Goal: Use online tool/utility: Utilize a website feature to perform a specific function

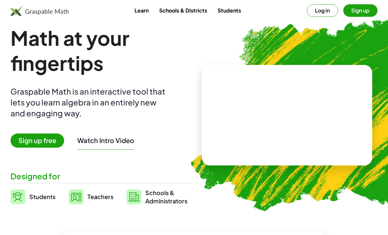
scroll to position [11, 0]
click at [318, 14] on button "Log in" at bounding box center [322, 10] width 31 height 13
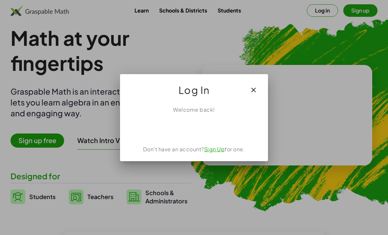
click at [202, 128] on div "使用 Google 帳戶登入。在新分頁中開啟" at bounding box center [194, 128] width 64 height 14
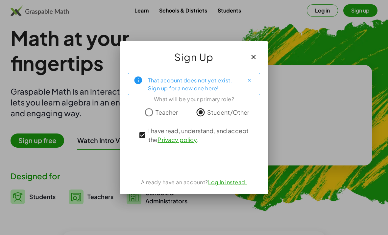
click at [200, 162] on div "使用 Google 帳戶登入。在新分頁中開啟" at bounding box center [194, 161] width 77 height 14
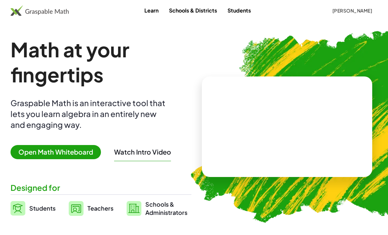
scroll to position [12, 0]
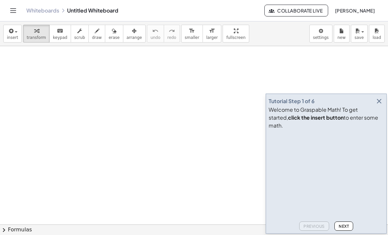
click at [11, 38] on span "insert" at bounding box center [12, 37] width 11 height 5
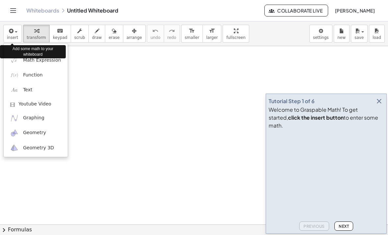
click at [55, 63] on span "Math Expression" at bounding box center [42, 60] width 38 height 7
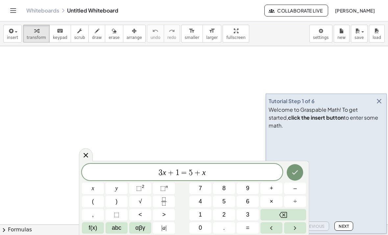
click at [297, 186] on span "–" at bounding box center [295, 188] width 3 height 9
click at [298, 201] on button "÷" at bounding box center [295, 202] width 22 height 12
click at [280, 231] on button "Left arrow" at bounding box center [272, 228] width 22 height 12
click at [282, 228] on button "Left arrow" at bounding box center [272, 228] width 22 height 12
click at [234, 186] on button "8" at bounding box center [224, 188] width 22 height 12
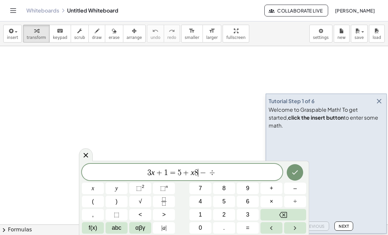
click at [228, 185] on button "8" at bounding box center [224, 188] width 22 height 12
click at [292, 225] on icon "Right arrow" at bounding box center [295, 228] width 8 height 8
click at [298, 225] on icon "Right arrow" at bounding box center [295, 228] width 8 height 8
click at [297, 225] on icon "Right arrow" at bounding box center [295, 228] width 8 height 8
click at [273, 234] on html "Graspable Math Activities Whiteboards Classes Account v1.28.4 | Privacy policy …" at bounding box center [194, 117] width 388 height 235
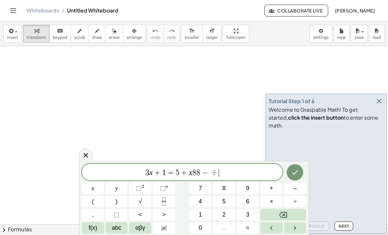
click at [84, 153] on icon at bounding box center [86, 155] width 8 height 8
click at [300, 173] on button "Done" at bounding box center [295, 172] width 16 height 16
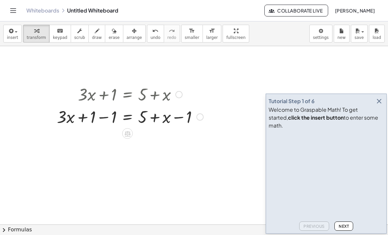
click at [130, 134] on icon at bounding box center [128, 134] width 6 height 6
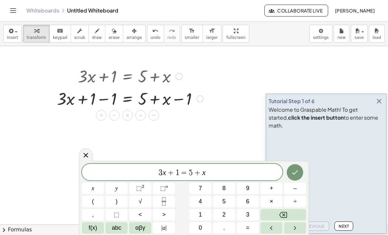
scroll to position [18, 0]
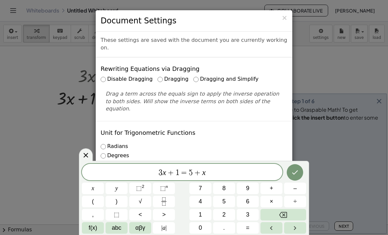
click at [285, 21] on span "×" at bounding box center [285, 18] width 6 height 8
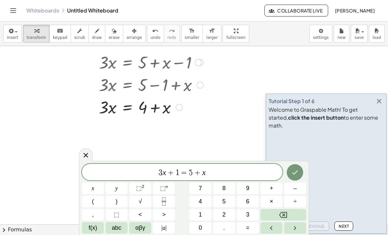
scroll to position [77, 0]
click at [195, 90] on div at bounding box center [141, 84] width 174 height 22
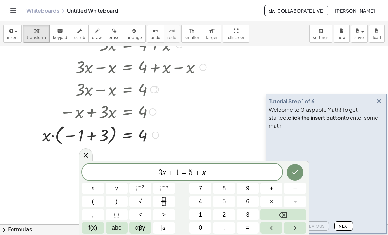
scroll to position [159, 0]
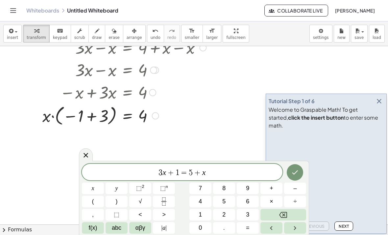
click at [380, 105] on icon "button" at bounding box center [380, 101] width 8 height 8
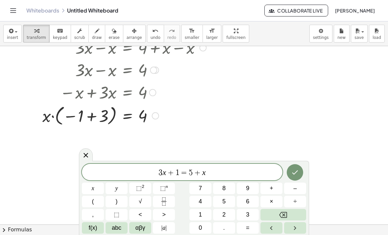
click at [89, 156] on icon at bounding box center [86, 155] width 8 height 8
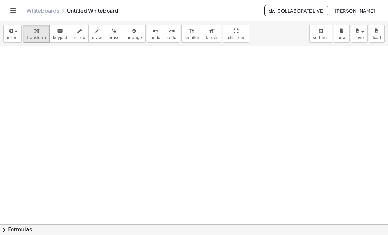
scroll to position [100, 0]
click at [13, 34] on icon "button" at bounding box center [11, 31] width 6 height 8
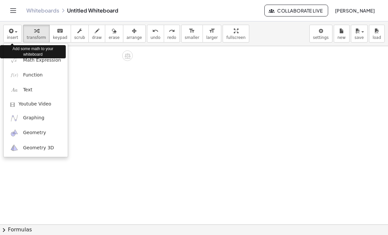
click at [29, 76] on span "Function" at bounding box center [33, 75] width 20 height 7
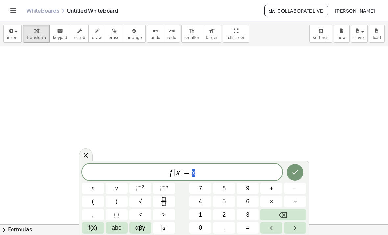
click at [180, 173] on span "f [ x ] = x" at bounding box center [182, 172] width 201 height 9
click at [181, 173] on span "]" at bounding box center [181, 173] width 3 height 8
click at [195, 173] on var "x" at bounding box center [194, 172] width 4 height 9
click at [193, 173] on var "x" at bounding box center [194, 172] width 4 height 9
click at [245, 214] on button "3" at bounding box center [248, 215] width 22 height 12
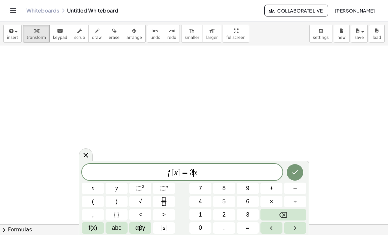
click at [210, 172] on span "f [ x ] = 3 ​ x" at bounding box center [182, 172] width 201 height 9
click at [295, 190] on span "–" at bounding box center [295, 188] width 3 height 9
click at [225, 202] on span "5" at bounding box center [224, 201] width 3 height 9
click at [296, 174] on icon "Done" at bounding box center [295, 172] width 8 height 8
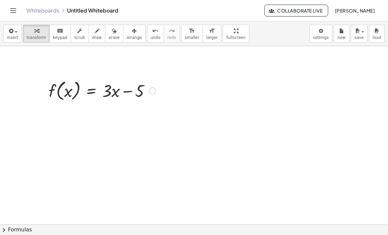
scroll to position [101, 0]
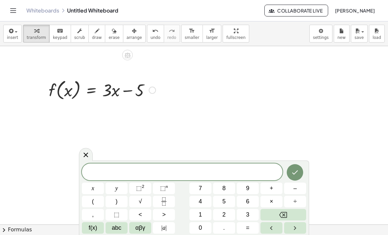
click at [85, 157] on icon at bounding box center [86, 155] width 8 height 8
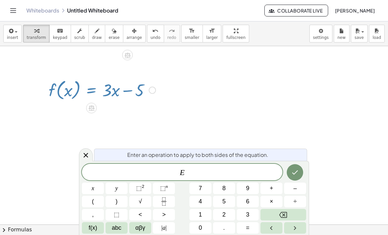
click at [261, 173] on span "E" at bounding box center [182, 172] width 201 height 9
click at [287, 215] on icon "Backspace" at bounding box center [283, 215] width 8 height 8
click at [288, 215] on button "Backspace" at bounding box center [284, 215] width 46 height 12
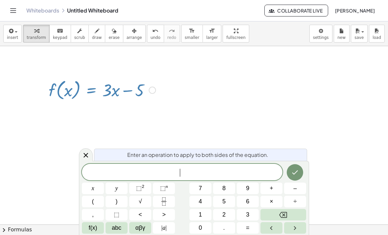
click at [289, 215] on button "Backspace" at bounding box center [284, 215] width 46 height 12
click at [223, 216] on span "2" at bounding box center [224, 214] width 3 height 9
click at [297, 172] on icon "Done" at bounding box center [295, 172] width 8 height 8
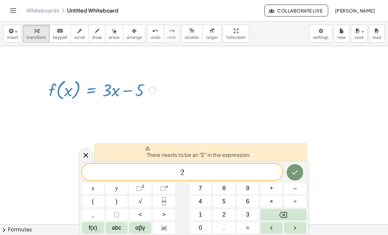
click at [186, 174] on span "2 ​" at bounding box center [182, 172] width 201 height 9
click at [95, 229] on span "f(x)" at bounding box center [93, 227] width 9 height 9
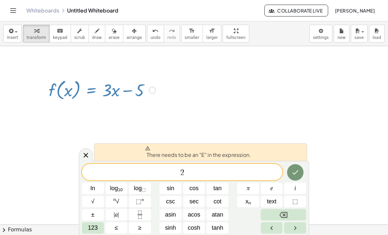
click at [86, 157] on icon at bounding box center [86, 155] width 8 height 8
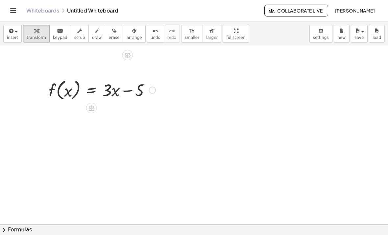
click at [91, 108] on icon at bounding box center [92, 108] width 6 height 6
click at [64, 110] on span "+" at bounding box center [65, 108] width 4 height 10
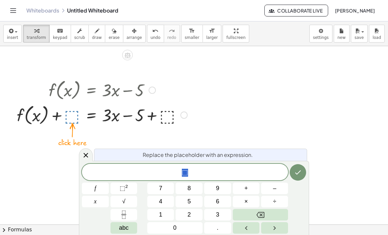
click at [188, 203] on span "5" at bounding box center [189, 201] width 3 height 9
click at [296, 173] on icon "Done" at bounding box center [298, 172] width 8 height 8
